Goal: Task Accomplishment & Management: Manage account settings

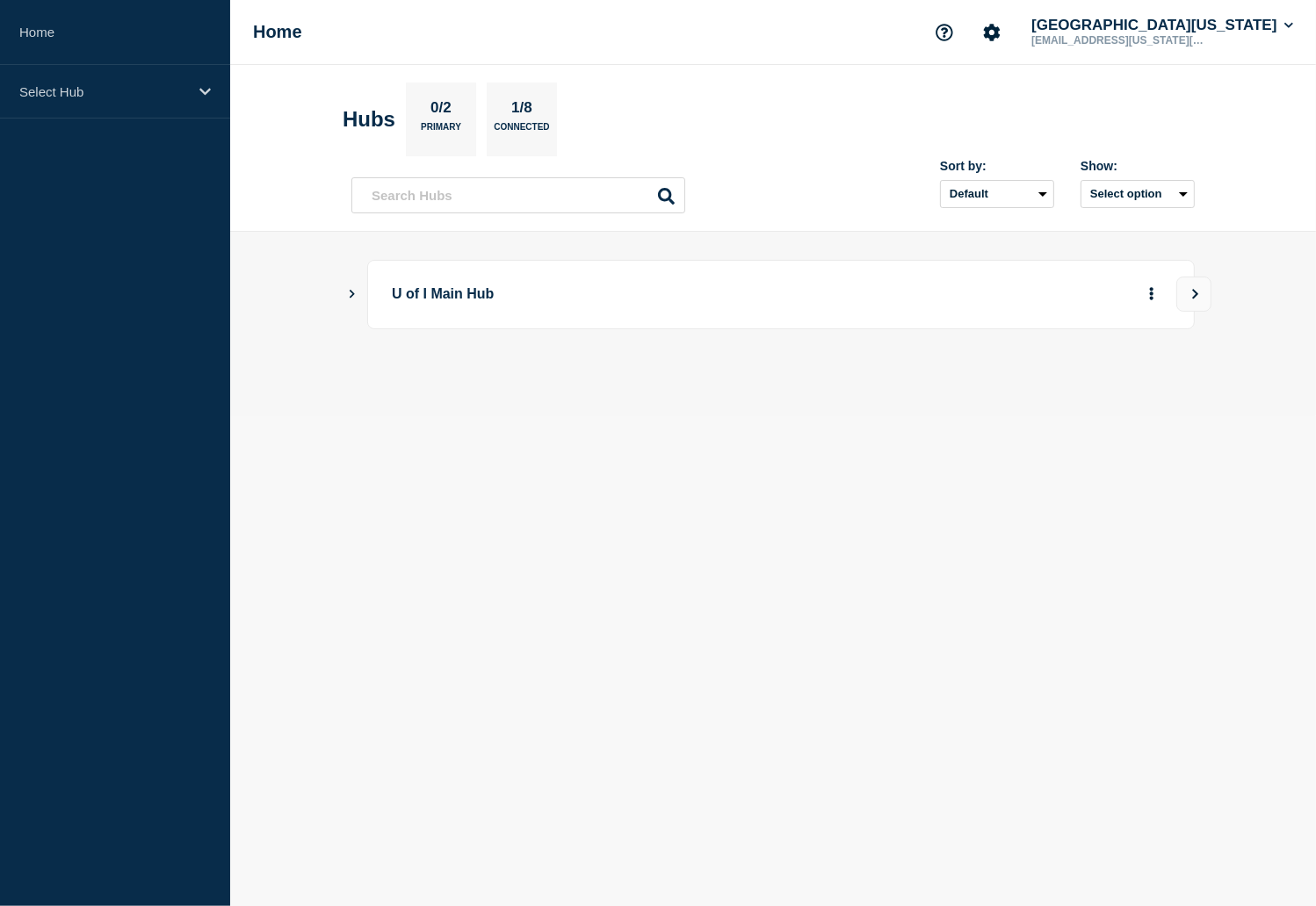
click at [359, 288] on div "U of I Main Hub" at bounding box center [773, 294] width 843 height 69
click at [352, 301] on button "Show Connected Hubs" at bounding box center [351, 295] width 8 height 13
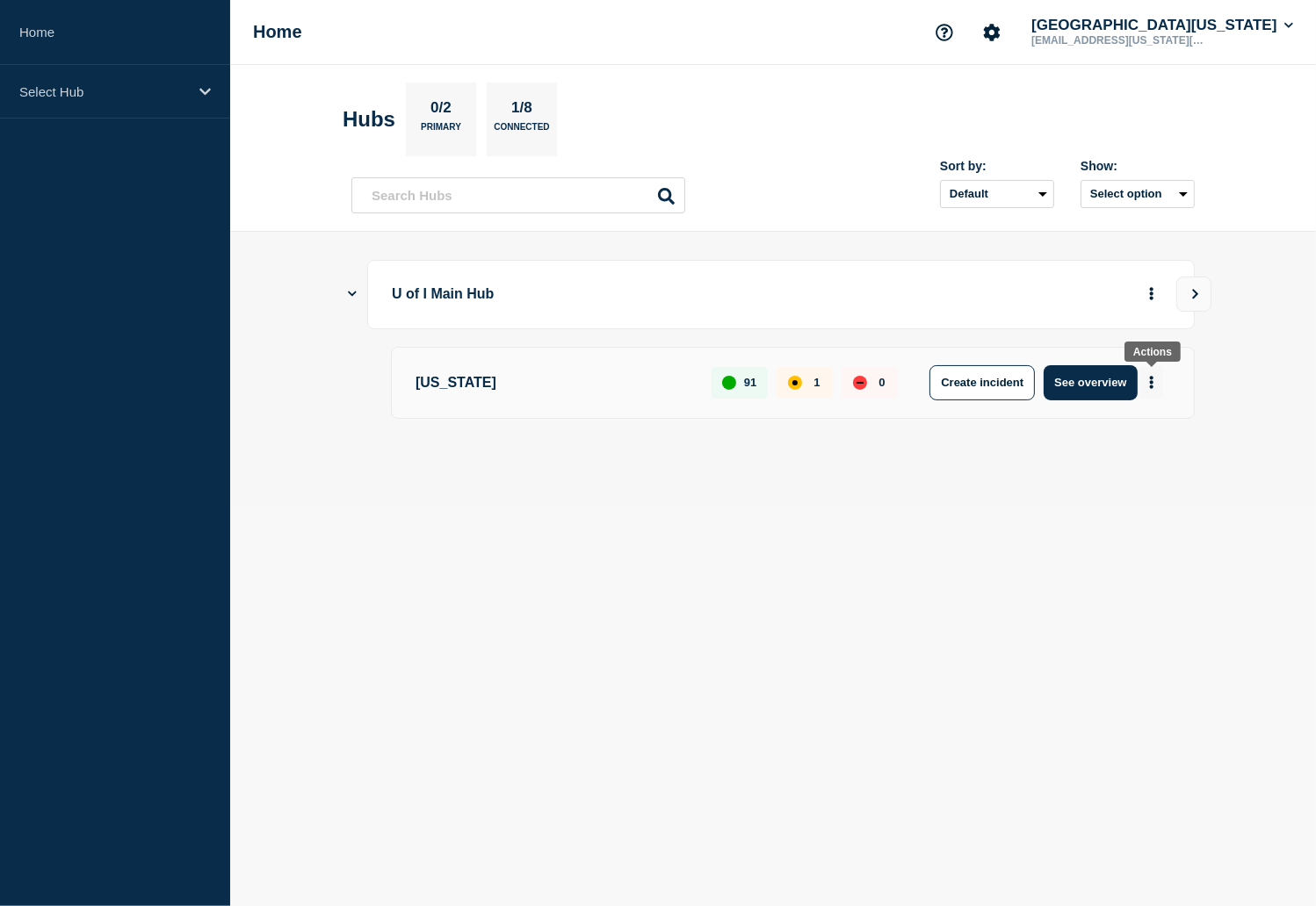
click at [1153, 386] on icon "More actions" at bounding box center [1151, 383] width 6 height 13
click at [809, 464] on div "U of I Main Hub [US_STATE] 91 1 0 Create incident See overview" at bounding box center [773, 369] width 843 height 218
click at [463, 296] on p "U of I Main Hub" at bounding box center [634, 294] width 486 height 32
click at [454, 298] on p "U of I Main Hub" at bounding box center [634, 294] width 486 height 32
click at [429, 387] on p "[US_STATE]" at bounding box center [553, 383] width 276 height 35
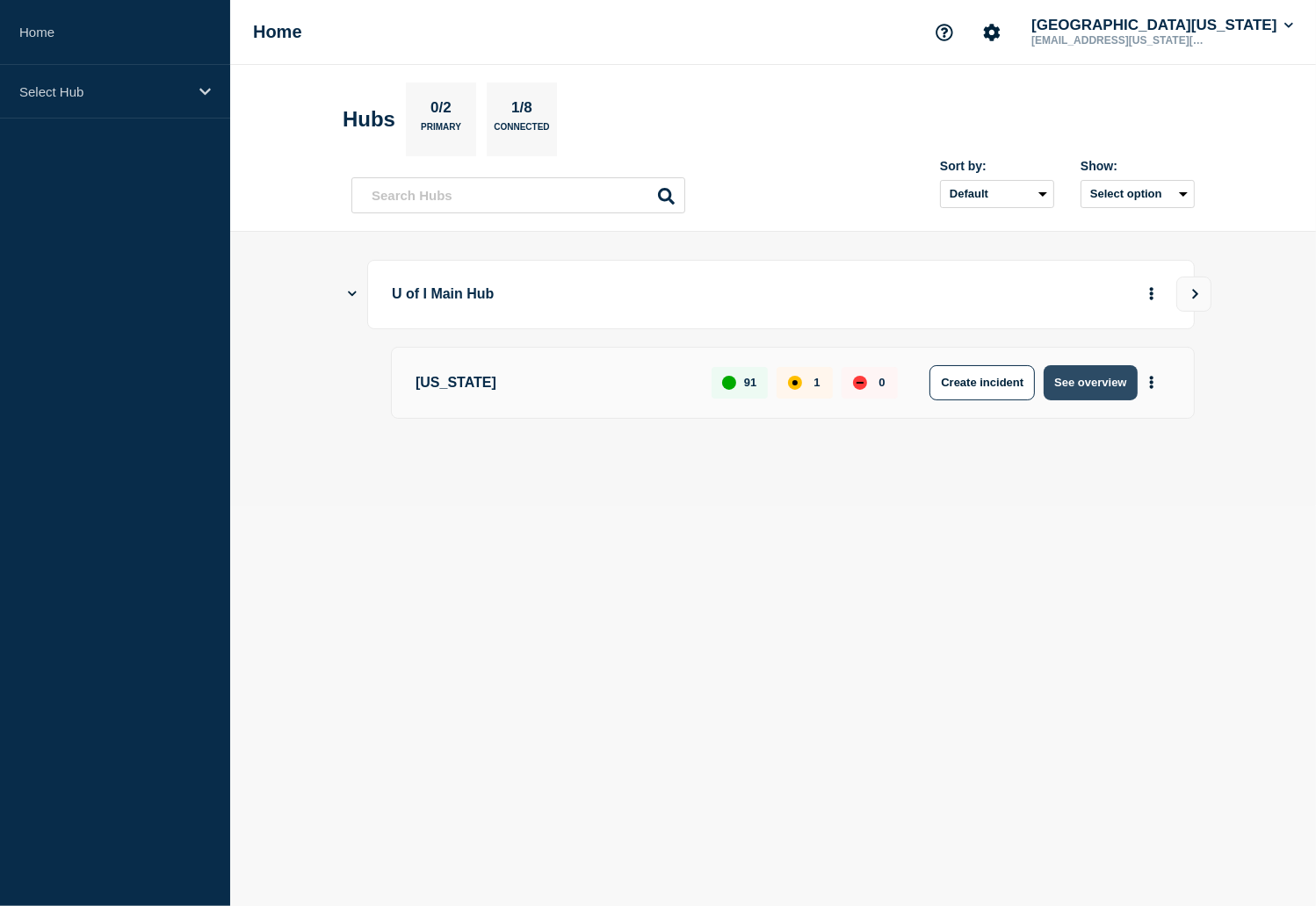
click at [1109, 391] on button "See overview" at bounding box center [1089, 383] width 93 height 35
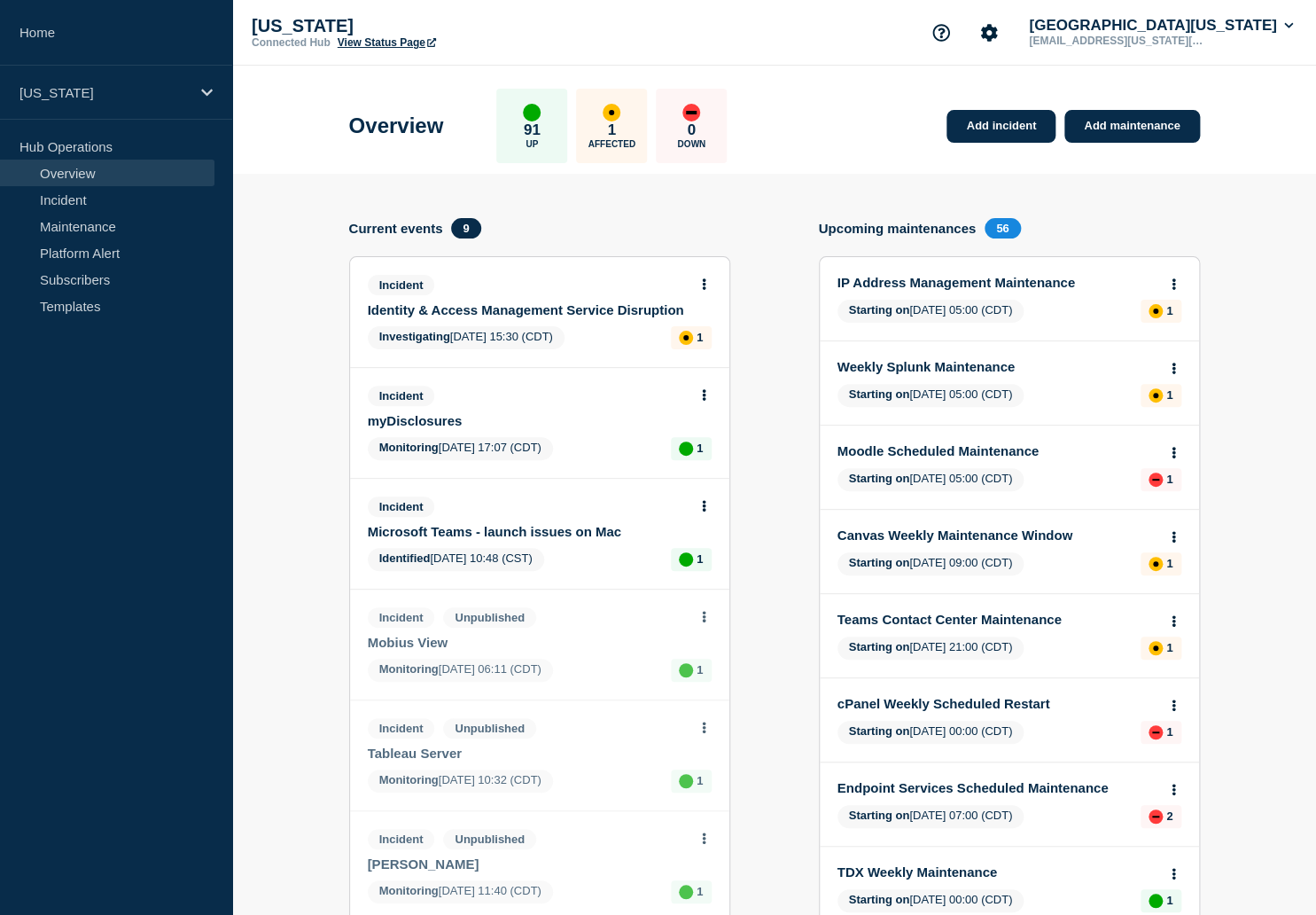
scroll to position [93, 0]
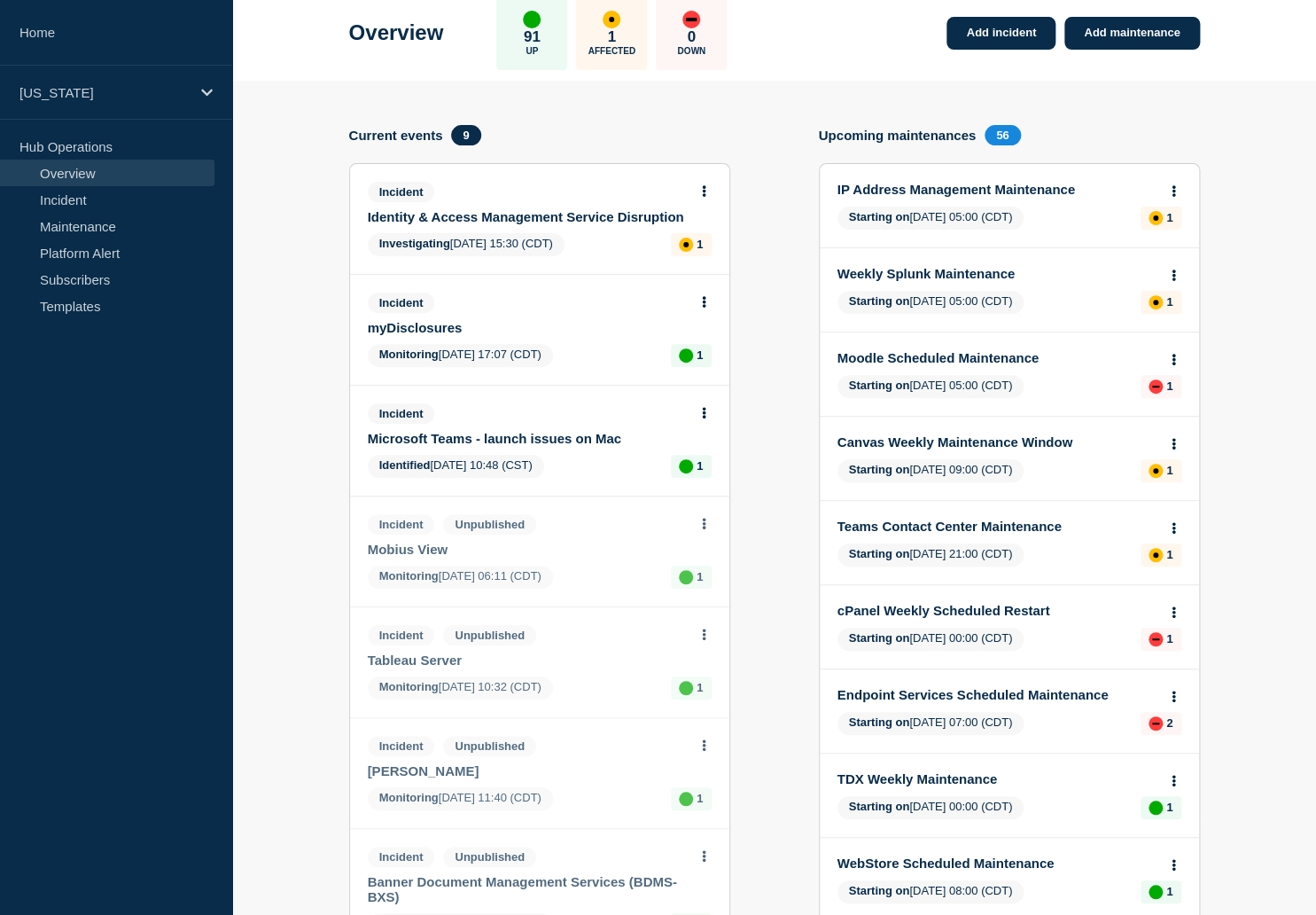
click at [892, 362] on link "Moodle Scheduled Maintenance" at bounding box center [998, 358] width 320 height 15
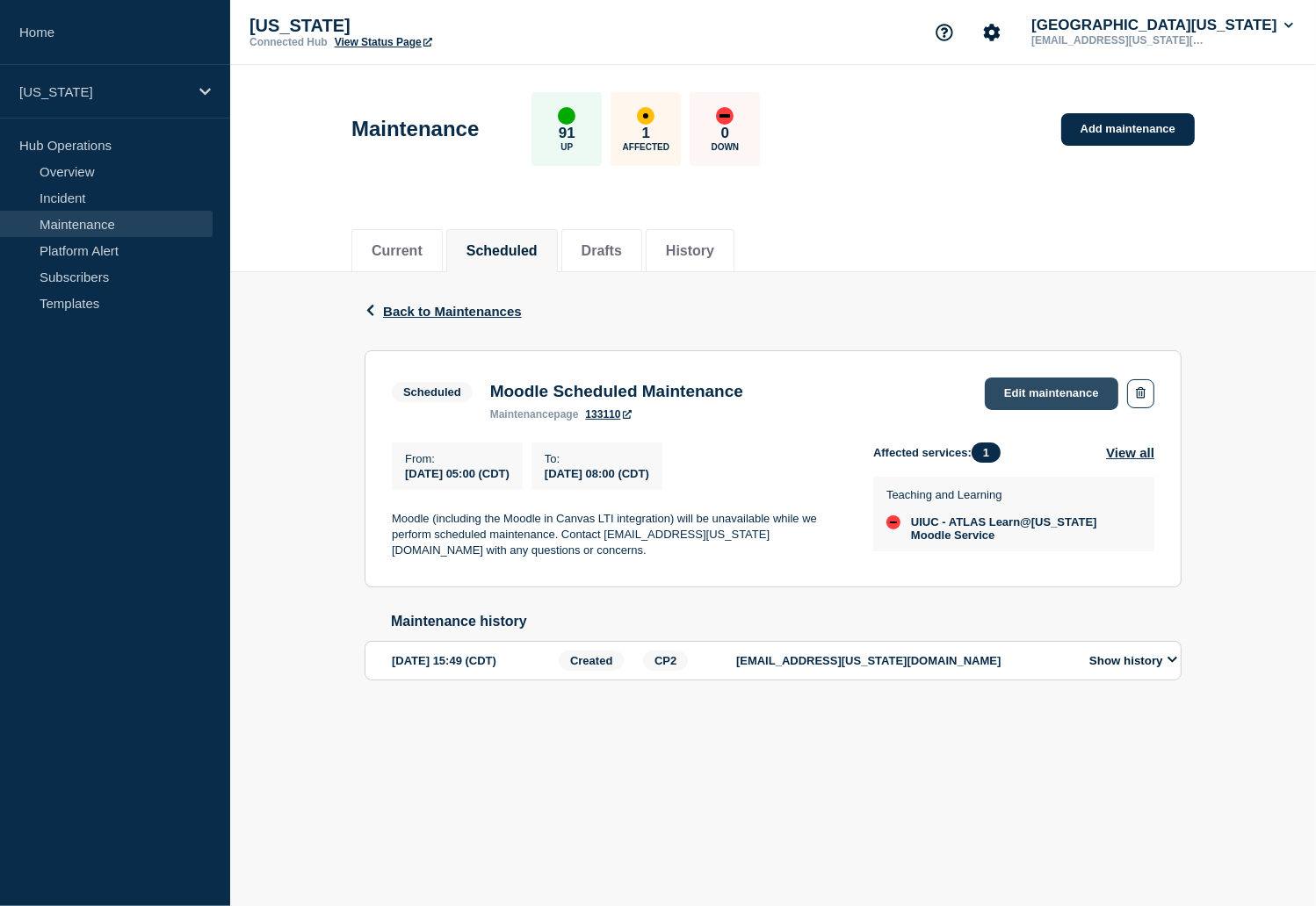
click at [1017, 392] on link "Edit maintenance" at bounding box center [1052, 393] width 133 height 32
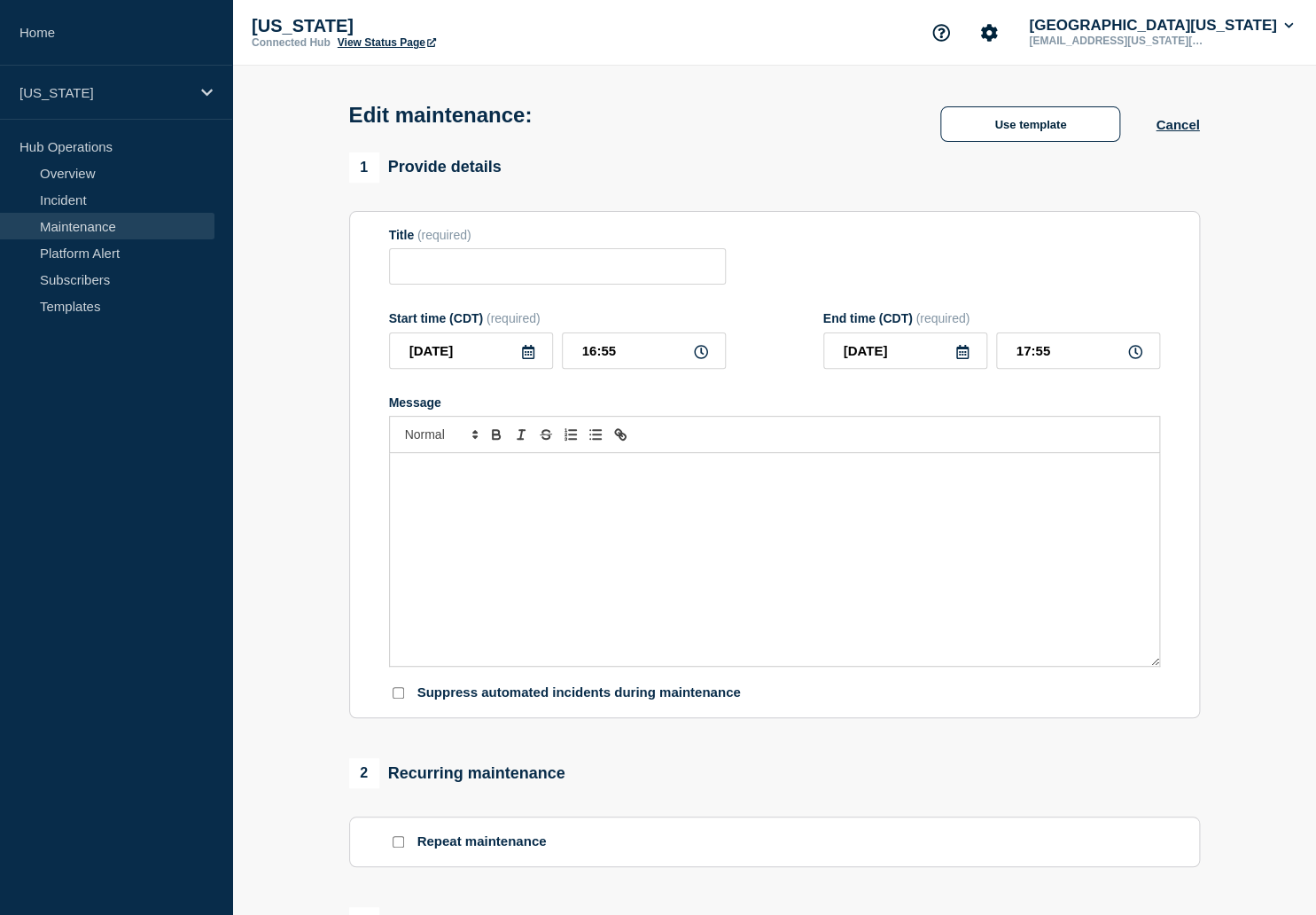
type input "Moodle Scheduled Maintenance"
type input "[DATE]"
type input "05:00"
type input "[DATE]"
type input "08:00"
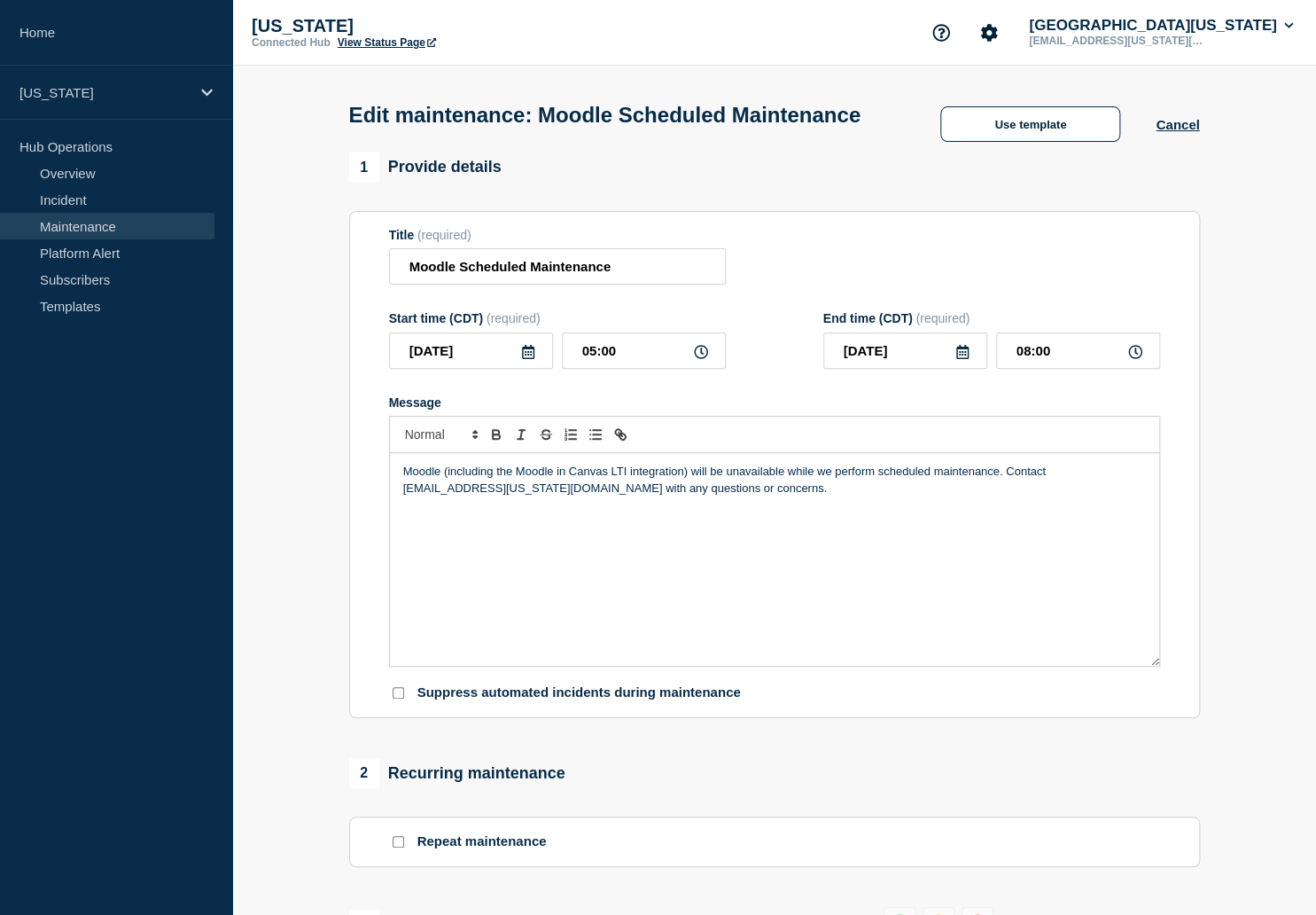
click at [522, 359] on icon at bounding box center [527, 351] width 12 height 14
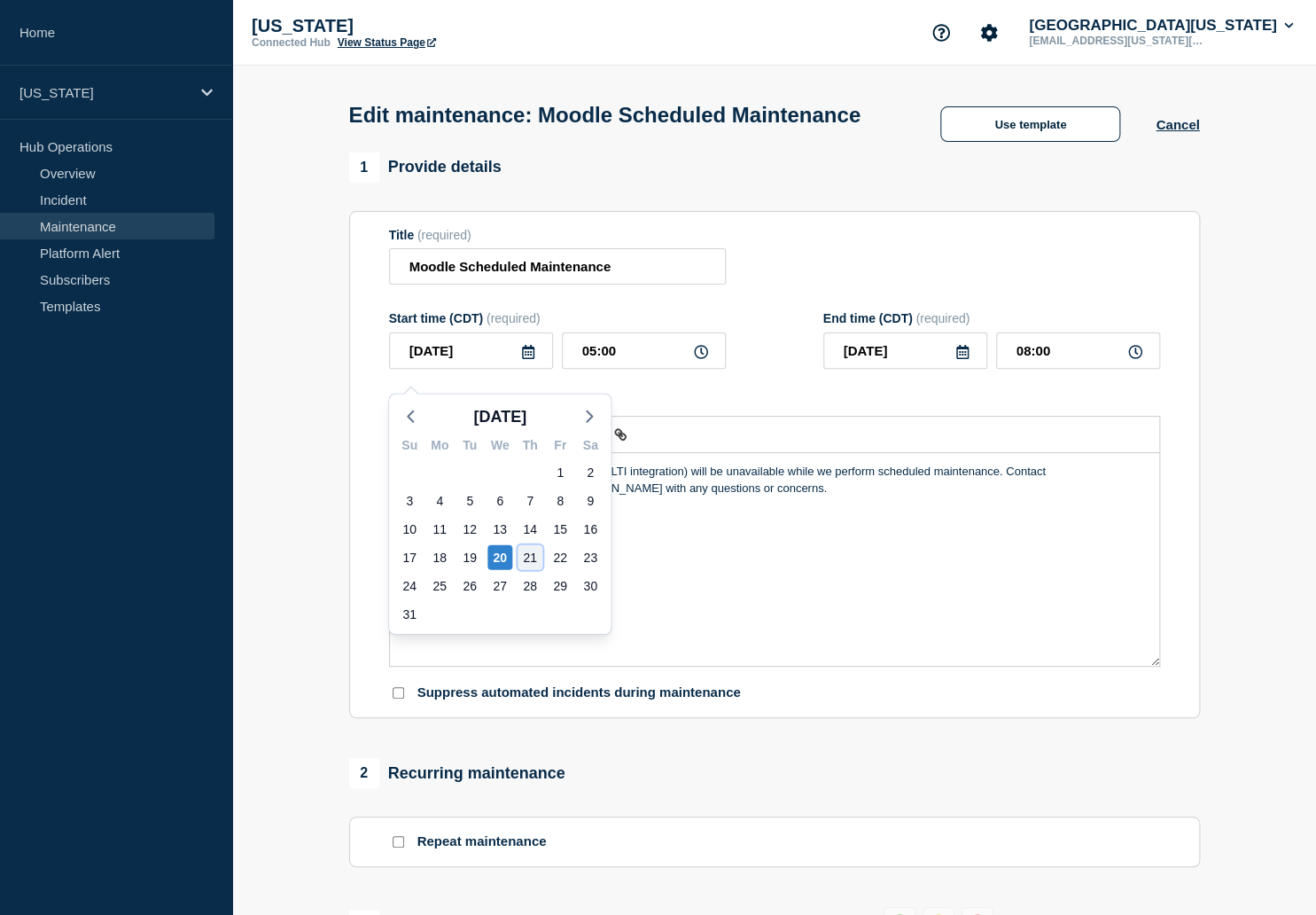
click at [527, 565] on div "21" at bounding box center [530, 557] width 25 height 25
type input "[DATE]"
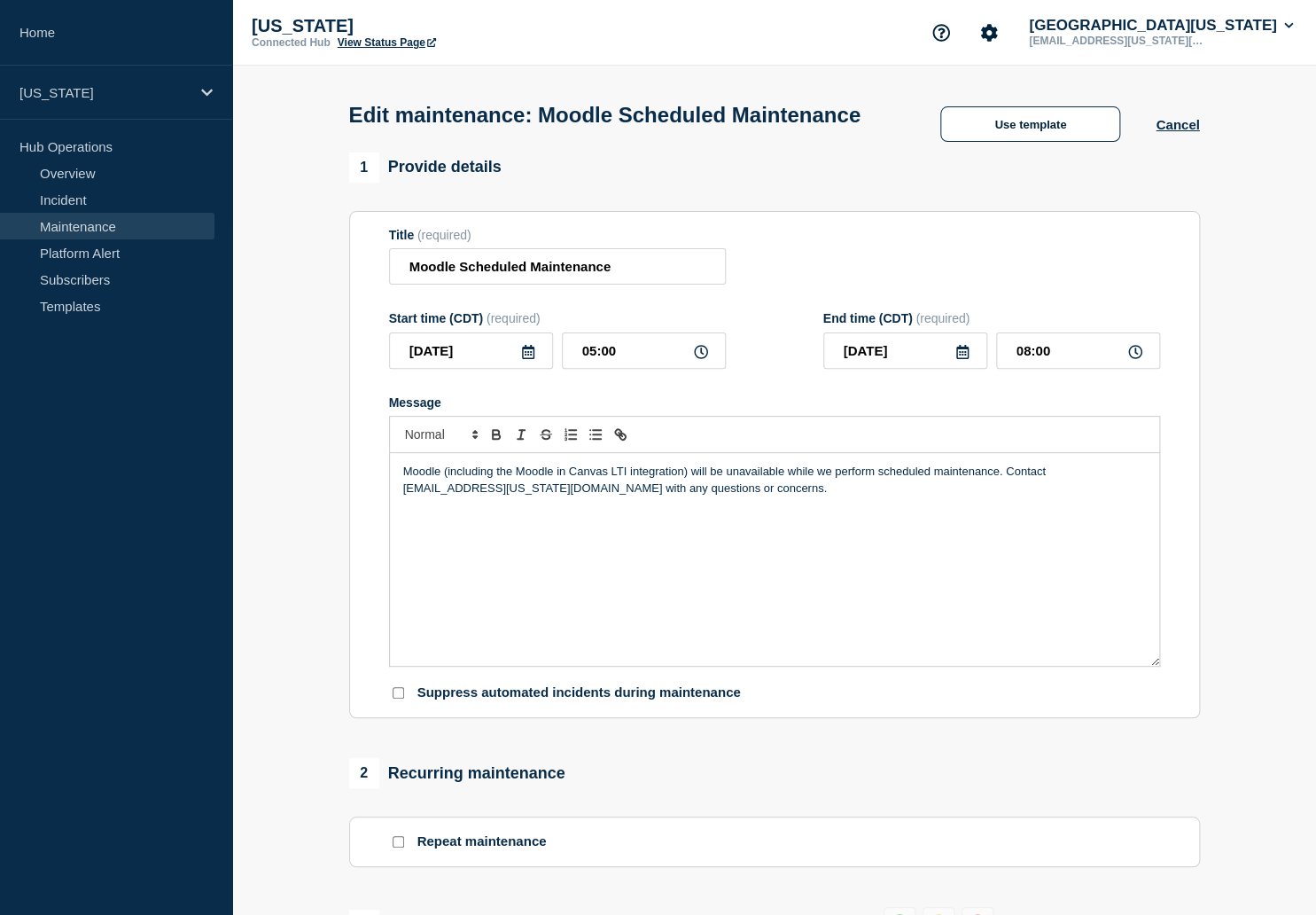
click at [742, 497] on p "Moodle (including the Moodle in Canvas LTI integration) will be unavailable whi…" at bounding box center [775, 480] width 743 height 33
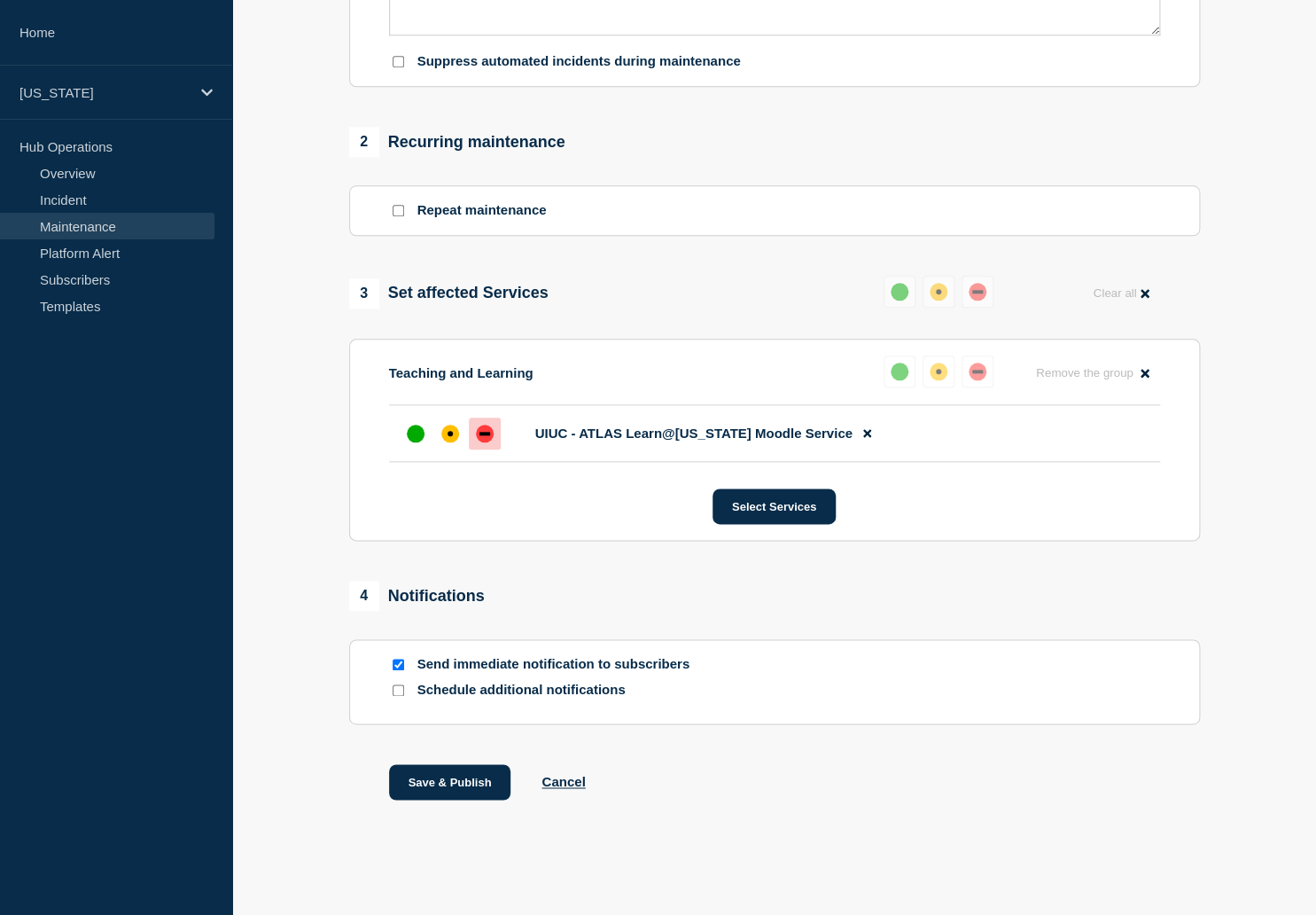
scroll to position [665, 0]
click at [439, 780] on button "Save & Publish" at bounding box center [450, 782] width 122 height 35
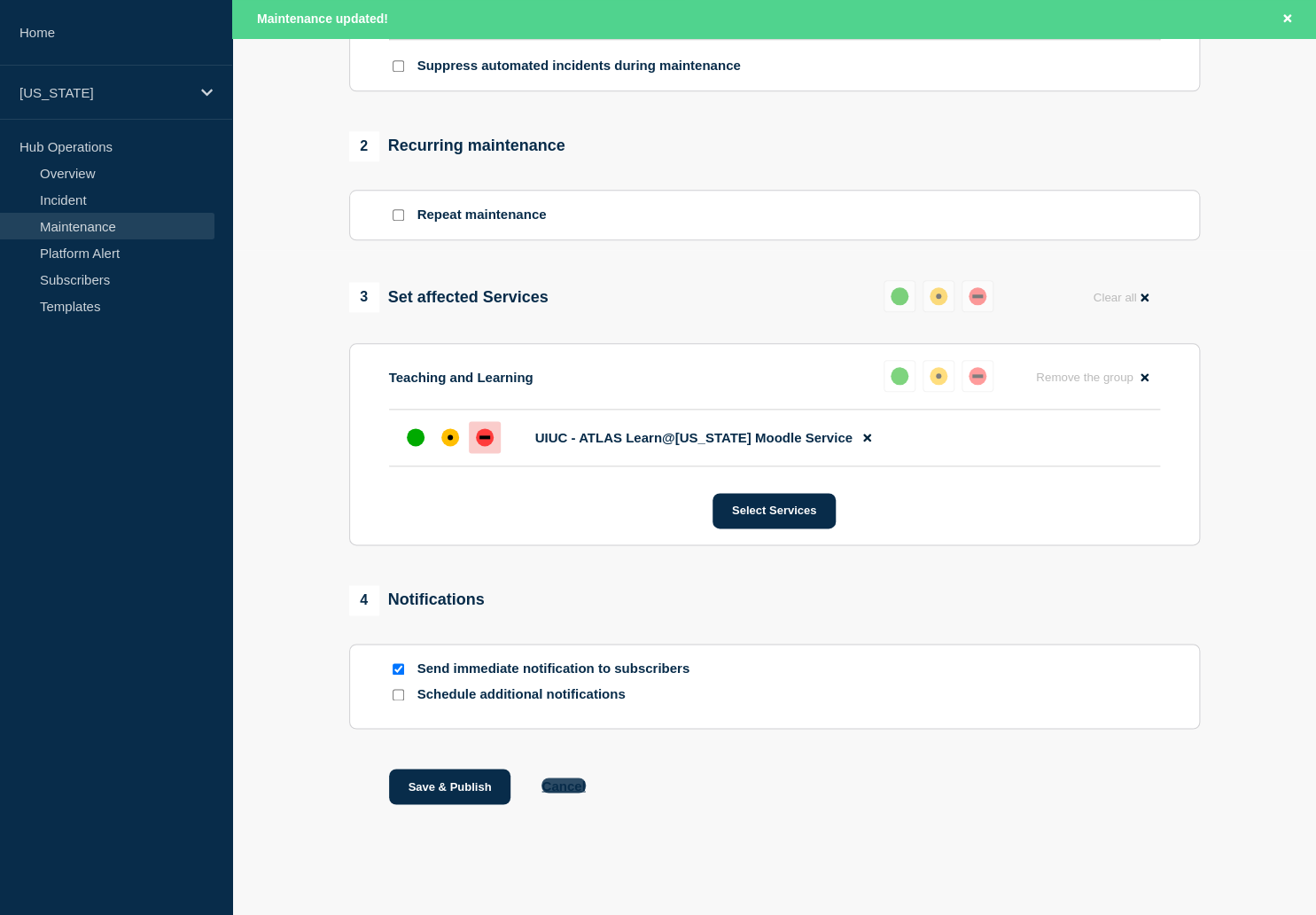
scroll to position [702, 0]
